Goal: Check status

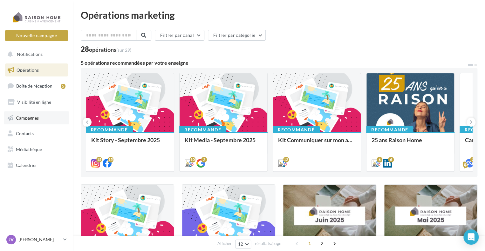
click at [53, 118] on link "Campagnes" at bounding box center [36, 117] width 65 height 13
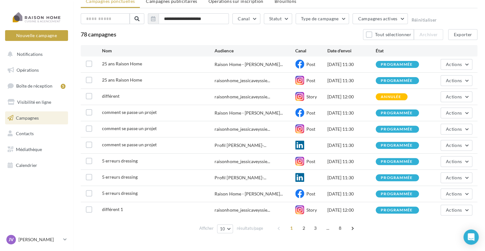
scroll to position [38, 0]
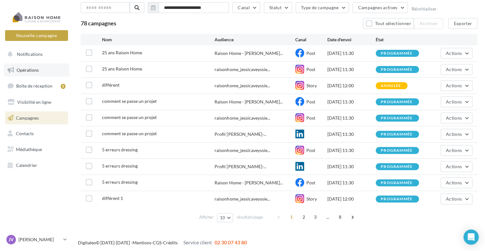
click at [44, 72] on link "Opérations" at bounding box center [36, 70] width 65 height 13
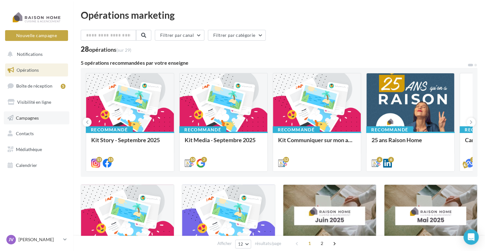
click at [39, 116] on span "Campagnes" at bounding box center [27, 117] width 23 height 5
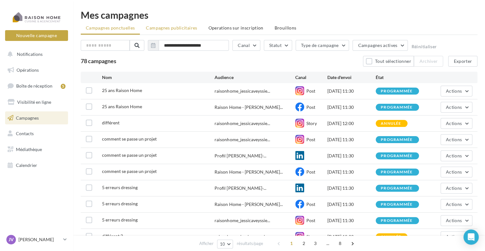
click at [184, 28] on span "Campagnes publicitaires" at bounding box center [171, 27] width 51 height 5
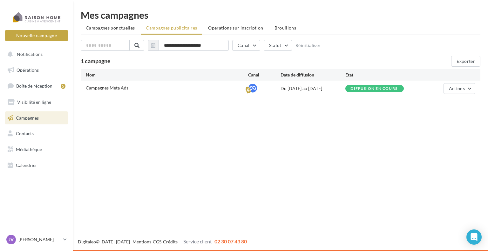
click at [378, 87] on div "Diffusion en cours" at bounding box center [373, 89] width 47 height 4
click at [254, 88] on icon at bounding box center [252, 88] width 9 height 9
click at [98, 86] on span "Campagnes Meta Ads" at bounding box center [107, 87] width 43 height 5
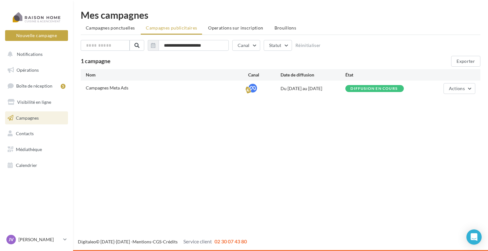
click at [197, 92] on div "Campagnes Meta Ads Du 01/09/2025 au 30/11/2025 Diffusion en cours Actions" at bounding box center [281, 89] width 400 height 16
click at [459, 86] on span "Actions" at bounding box center [457, 88] width 16 height 5
click at [433, 120] on button "Voir les résultats" at bounding box center [444, 120] width 64 height 17
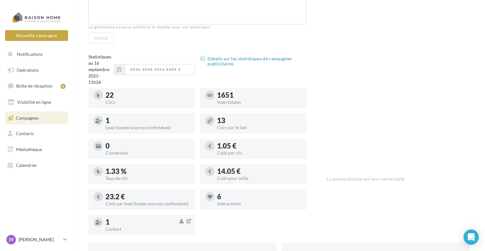
scroll to position [97, 0]
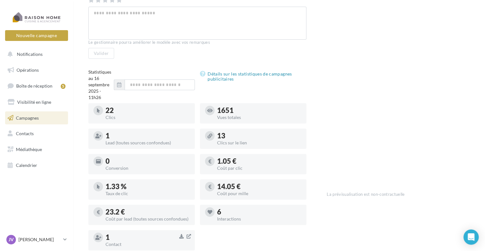
click at [148, 141] on div "Lead (toutes sources confondues)" at bounding box center [147, 143] width 84 height 4
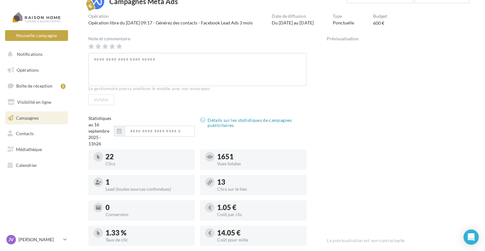
scroll to position [61, 0]
